Goal: Check status: Check status

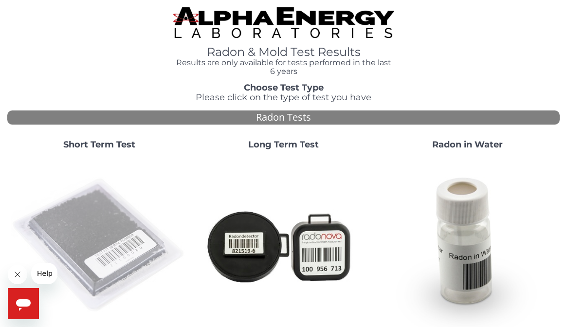
click at [95, 215] on img at bounding box center [99, 245] width 176 height 176
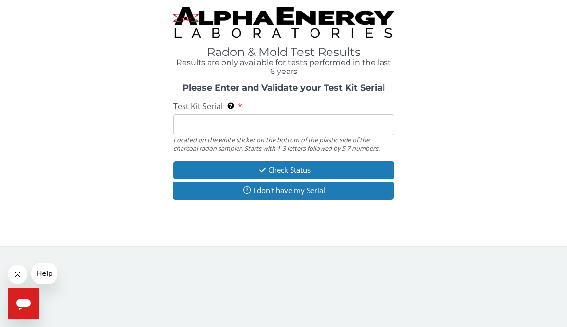
click at [188, 129] on input "Test Kit Serial Located on the white sticker on the bottom of the plastic side …" at bounding box center [283, 124] width 221 height 21
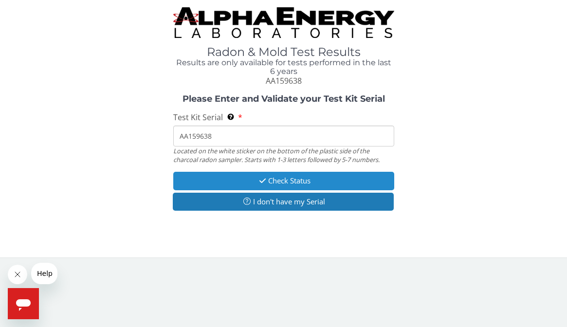
type input "AA159638"
click at [282, 180] on button "Check Status" at bounding box center [283, 181] width 221 height 18
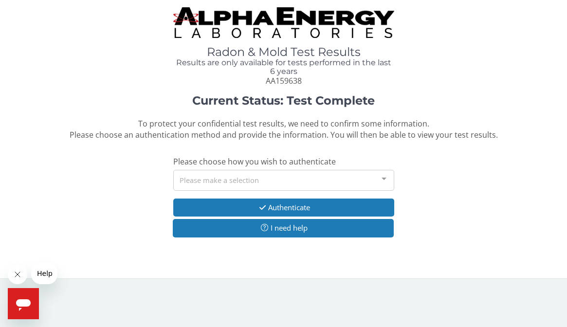
click at [385, 178] on div at bounding box center [383, 179] width 19 height 19
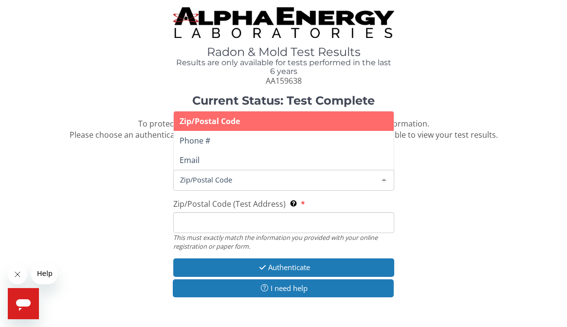
click at [182, 173] on div "Zip/Postal Code" at bounding box center [283, 180] width 221 height 21
click at [193, 183] on span "Zip/Postal Code" at bounding box center [276, 179] width 197 height 11
click at [189, 182] on span "Zip/Postal Code" at bounding box center [276, 179] width 197 height 11
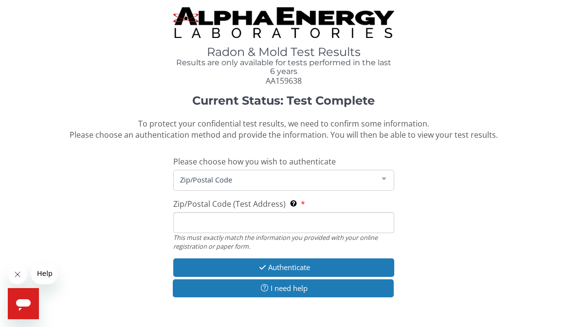
click at [182, 223] on input "Zip/Postal Code (Test Address) This must exactly match the information you prov…" at bounding box center [283, 222] width 221 height 21
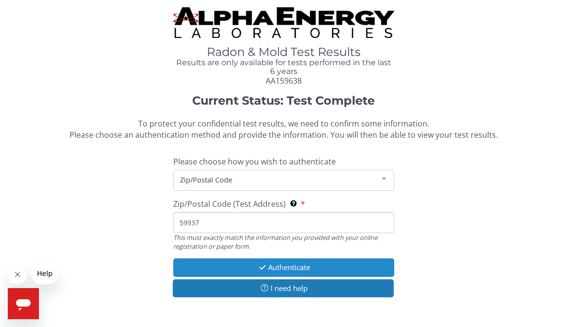
type input "59937"
click at [276, 267] on button "Authenticate" at bounding box center [283, 268] width 221 height 18
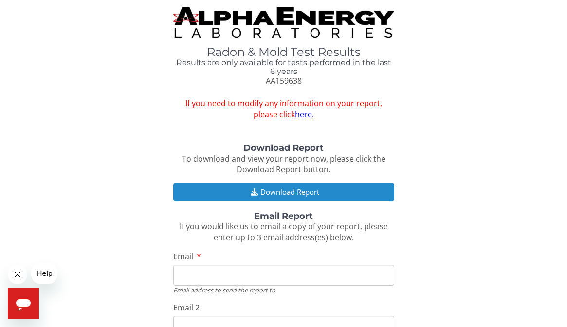
click at [294, 191] on button "Download Report" at bounding box center [283, 192] width 221 height 18
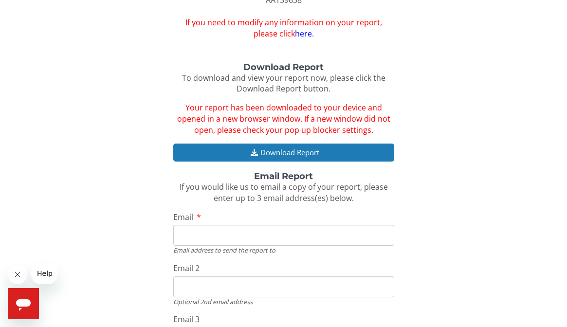
scroll to position [82, 0]
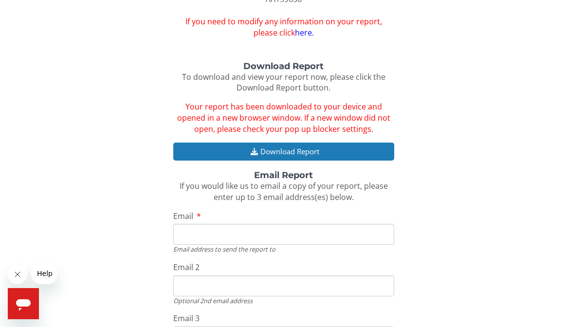
click at [191, 238] on input "Email" at bounding box center [283, 234] width 221 height 21
type input "[EMAIL_ADDRESS][DOMAIN_NAME]"
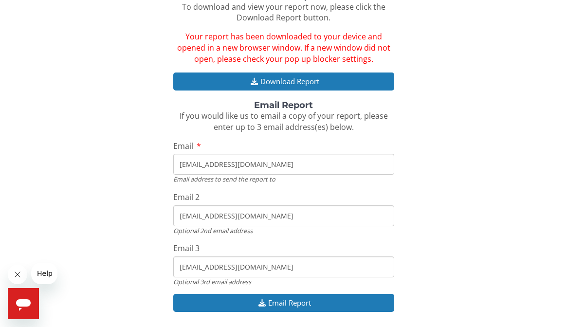
scroll to position [157, 0]
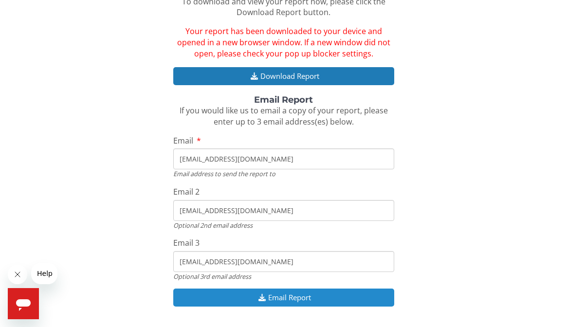
click at [297, 293] on button "Email Report" at bounding box center [283, 298] width 221 height 18
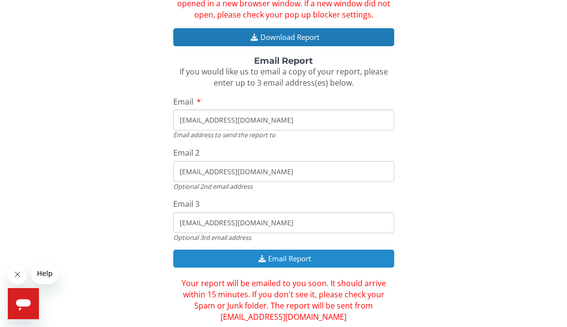
scroll to position [217, 0]
